Goal: Check status: Check status

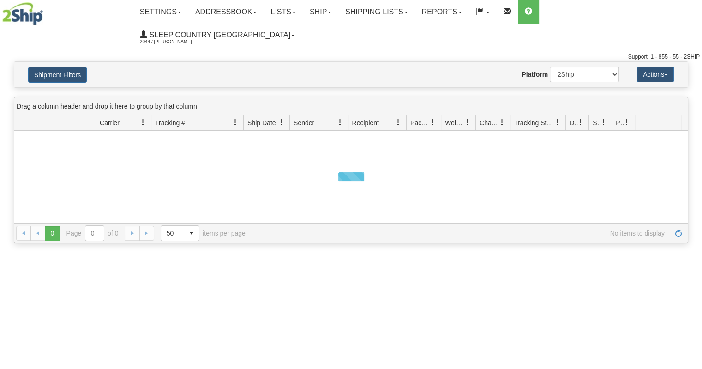
click at [79, 67] on button "Shipment Filters" at bounding box center [57, 75] width 59 height 16
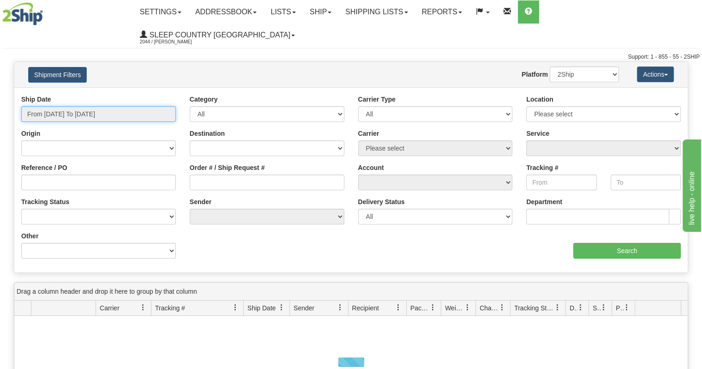
click at [99, 106] on input "From [DATE] To [DATE]" at bounding box center [98, 114] width 155 height 16
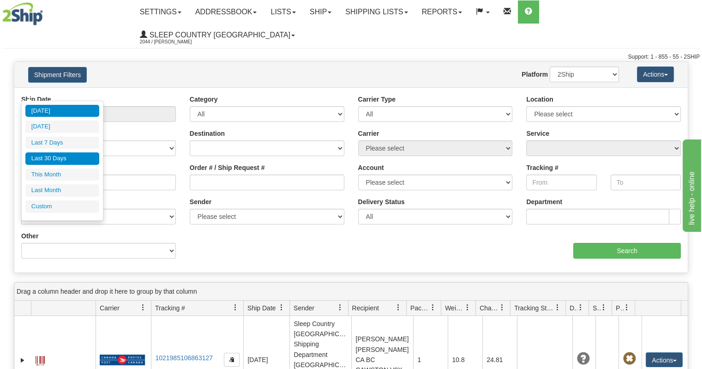
click at [85, 156] on li "Last 30 Days" at bounding box center [62, 158] width 74 height 12
type input "From [DATE] To [DATE]"
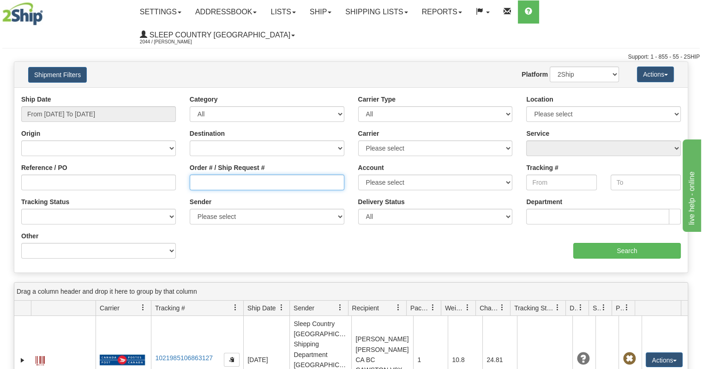
click at [204, 174] on input "Order # / Ship Request #" at bounding box center [267, 182] width 155 height 16
paste input "9000I127647"
type input "9000I127647"
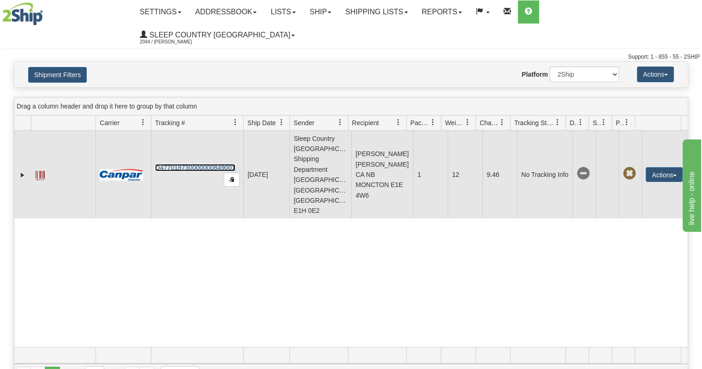
click at [232, 164] on link "D477018730000000849001" at bounding box center [195, 167] width 80 height 7
